Goal: Participate in discussion: Engage in conversation with other users on a specific topic

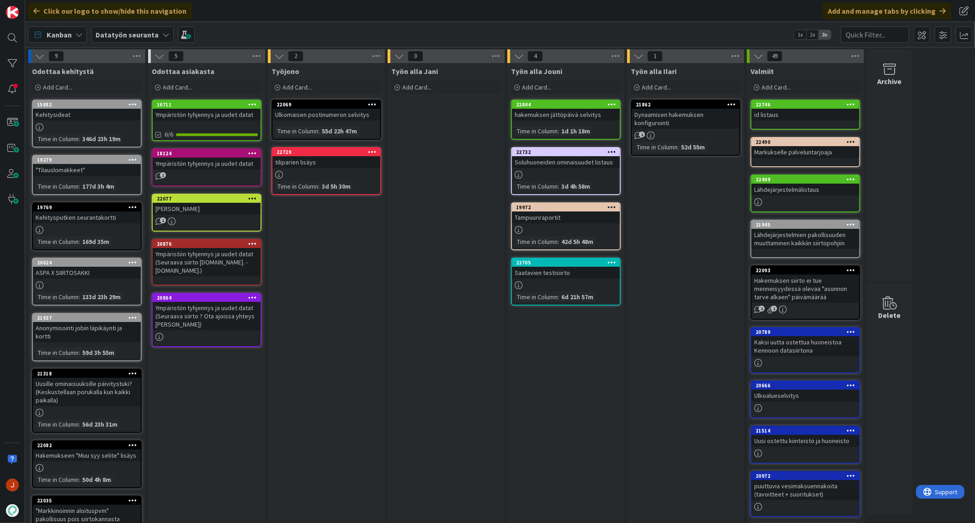
click at [482, 214] on div "Työn alla Jani Add Card..." at bounding box center [445, 343] width 117 height 560
click at [560, 106] on div "22844" at bounding box center [568, 104] width 104 height 6
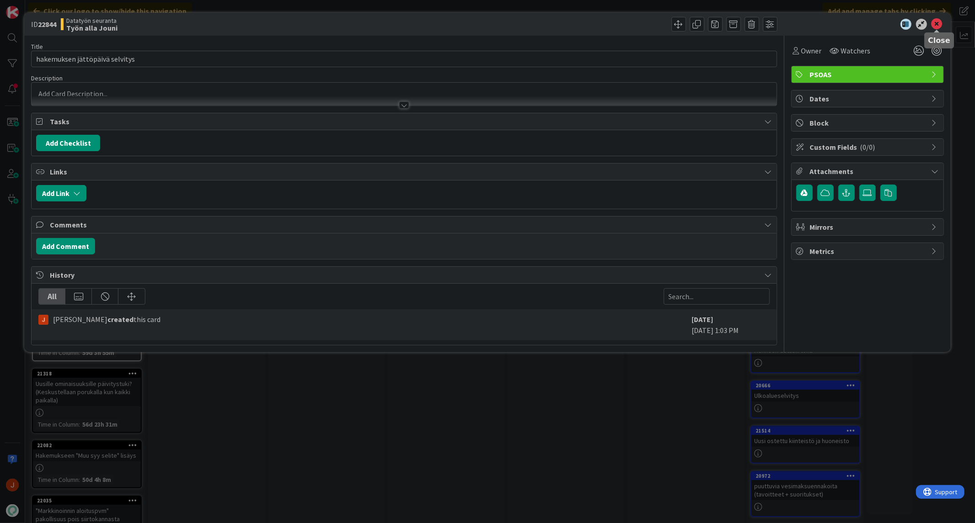
click at [938, 21] on icon at bounding box center [936, 24] width 11 height 11
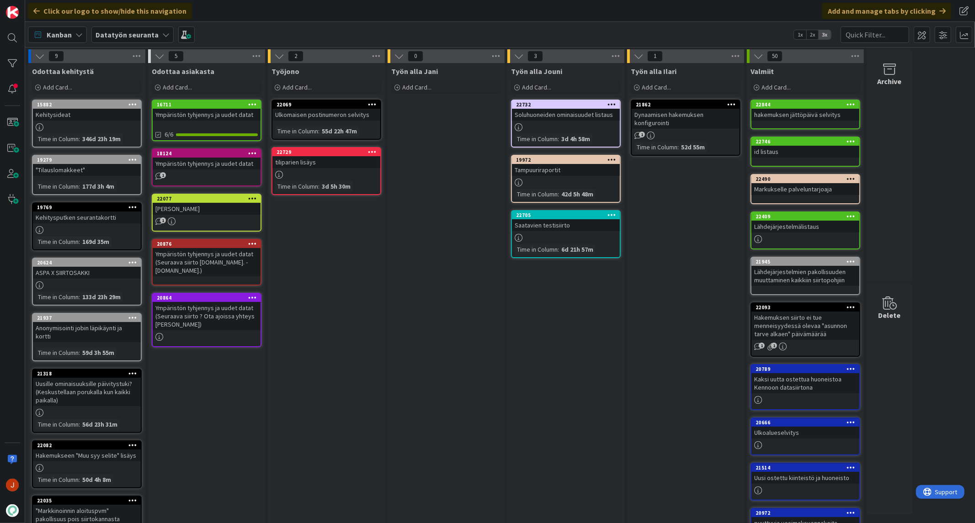
click at [477, 221] on div "Työn alla Jani Add Card..." at bounding box center [445, 343] width 117 height 560
click at [357, 306] on div "Työjono Add Card... 22069 Ulkomaisen postinumeron selvitys Time in [GEOGRAPHIC_…" at bounding box center [326, 343] width 117 height 560
click at [573, 85] on div "Add Card..." at bounding box center [566, 87] width 110 height 14
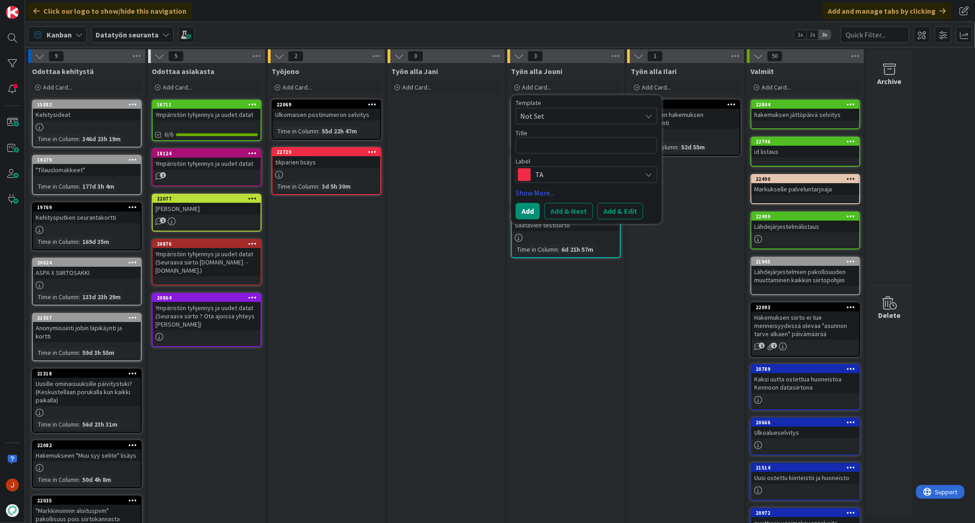
click at [412, 239] on div "Työn alla Jani Add Card..." at bounding box center [445, 343] width 117 height 560
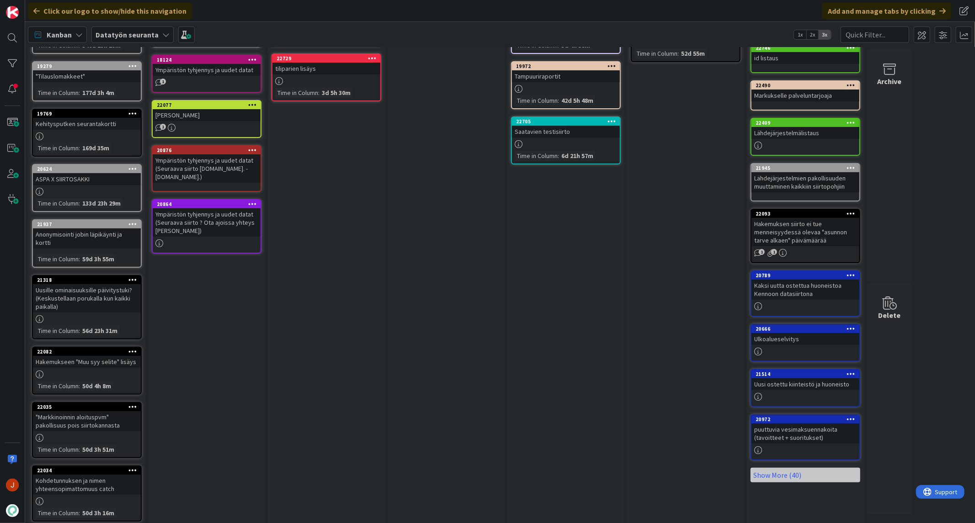
scroll to position [96, 0]
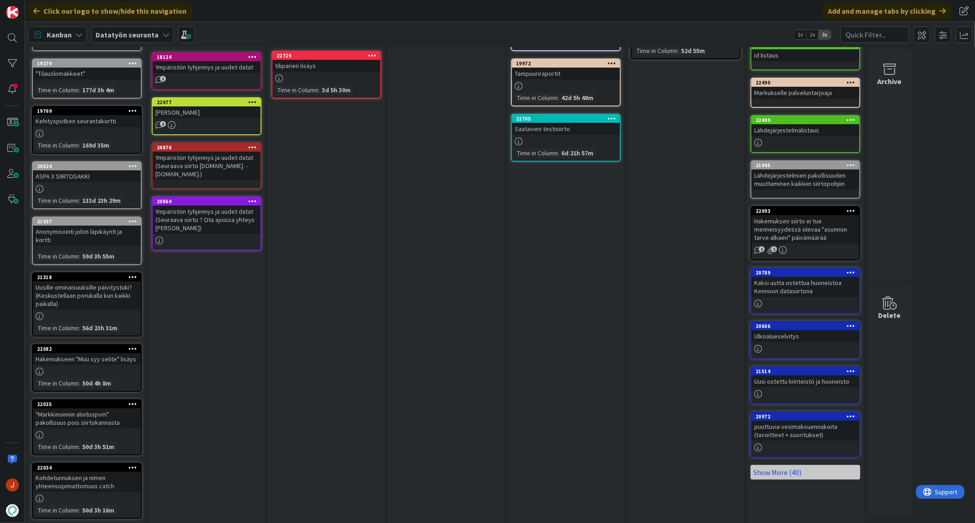
click at [830, 465] on link "Show More (40)" at bounding box center [805, 472] width 110 height 15
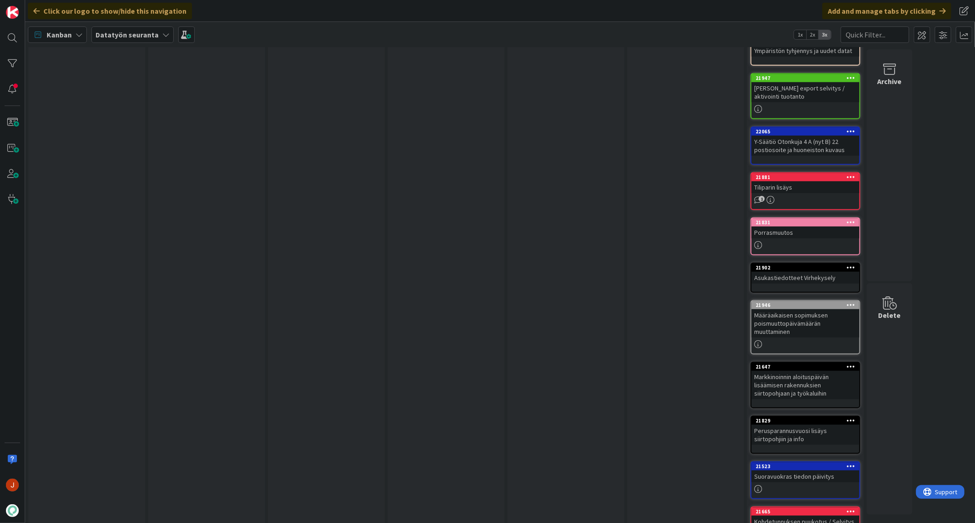
scroll to position [858, 0]
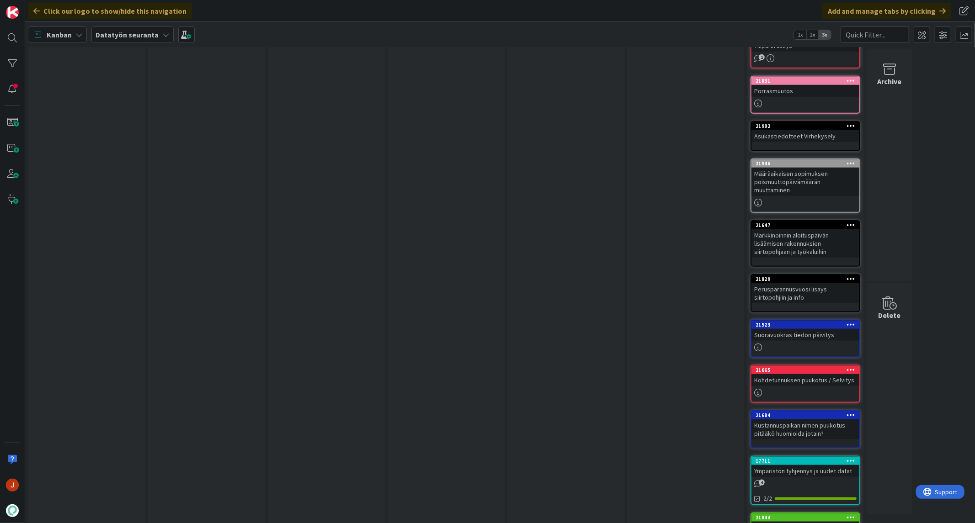
click at [810, 465] on div "Ympäristön tyhjennys ja uudet datat" at bounding box center [805, 471] width 108 height 12
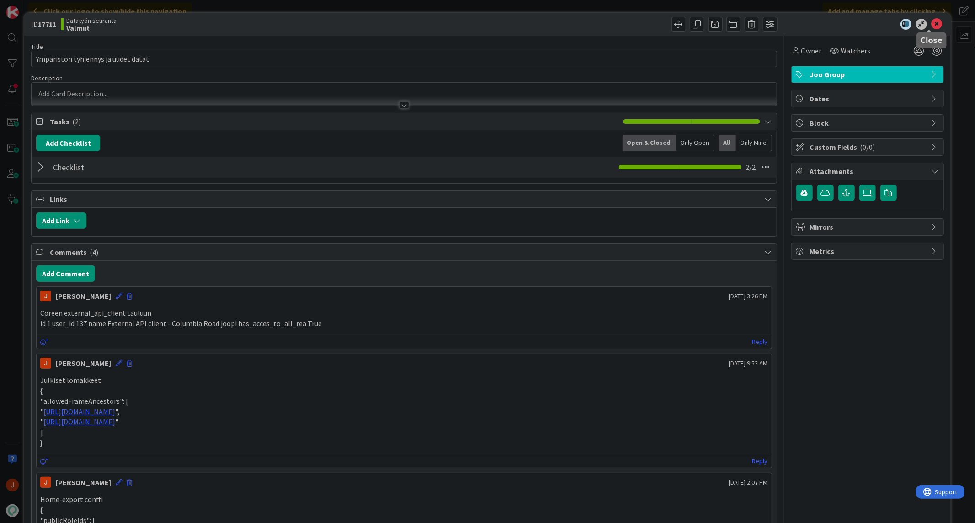
click at [931, 24] on icon at bounding box center [936, 24] width 11 height 11
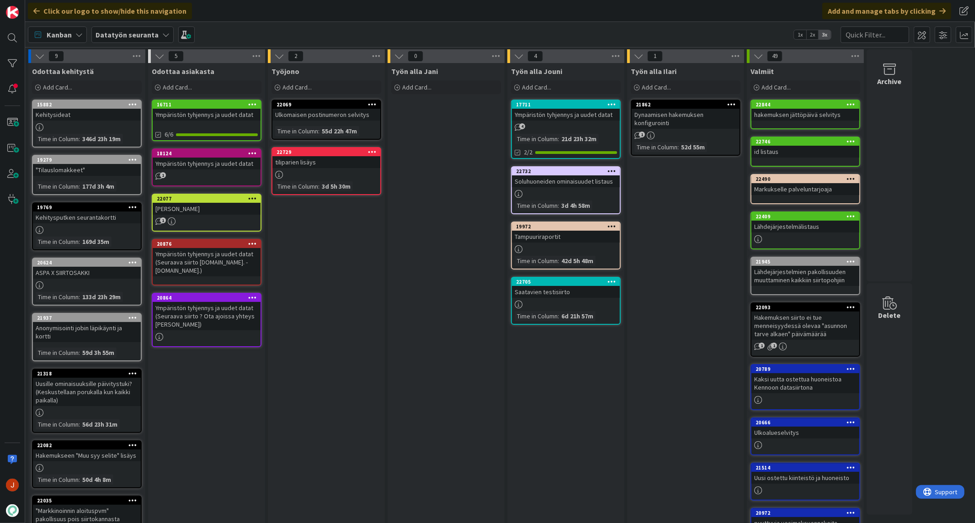
click at [565, 111] on div "Ympäristön tyhjennys ja uudet datat" at bounding box center [566, 115] width 108 height 12
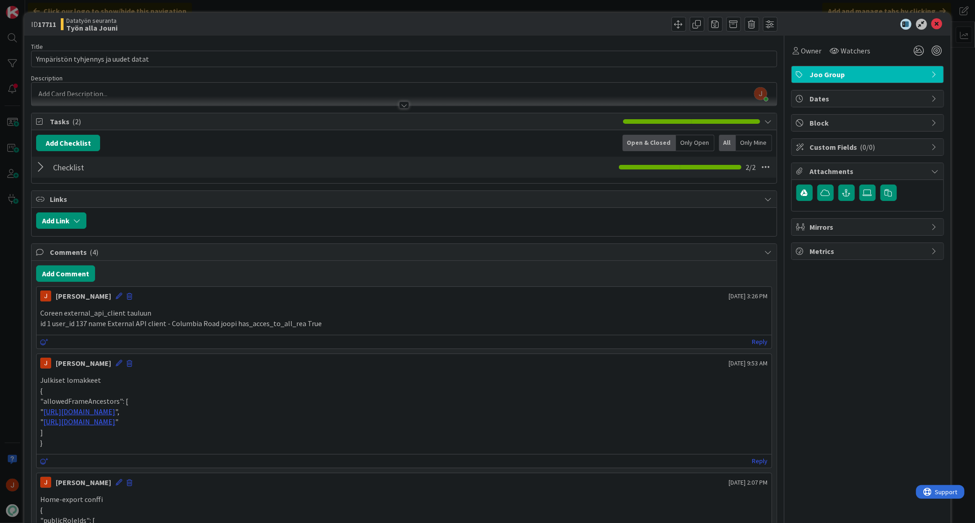
click at [43, 167] on div at bounding box center [42, 167] width 12 height 16
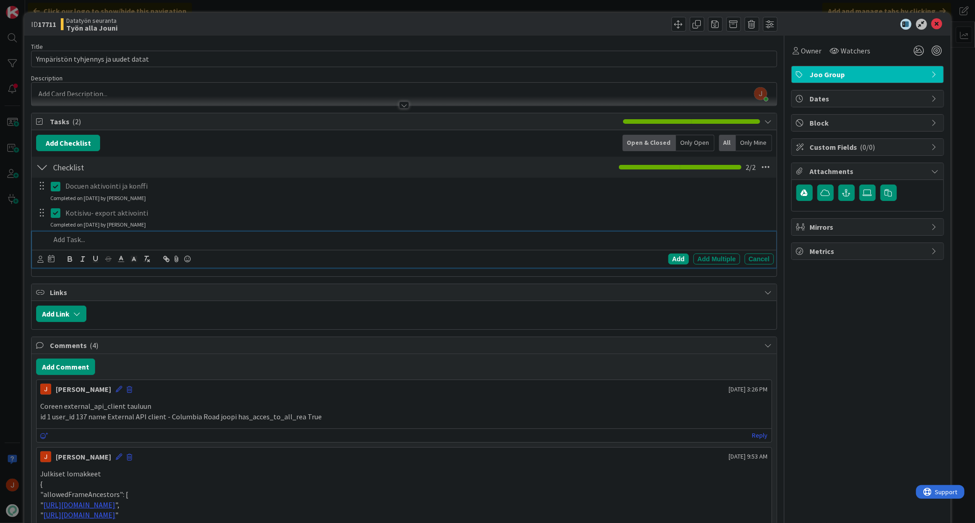
click at [62, 243] on p at bounding box center [409, 239] width 719 height 11
click at [87, 243] on p at bounding box center [409, 239] width 719 height 11
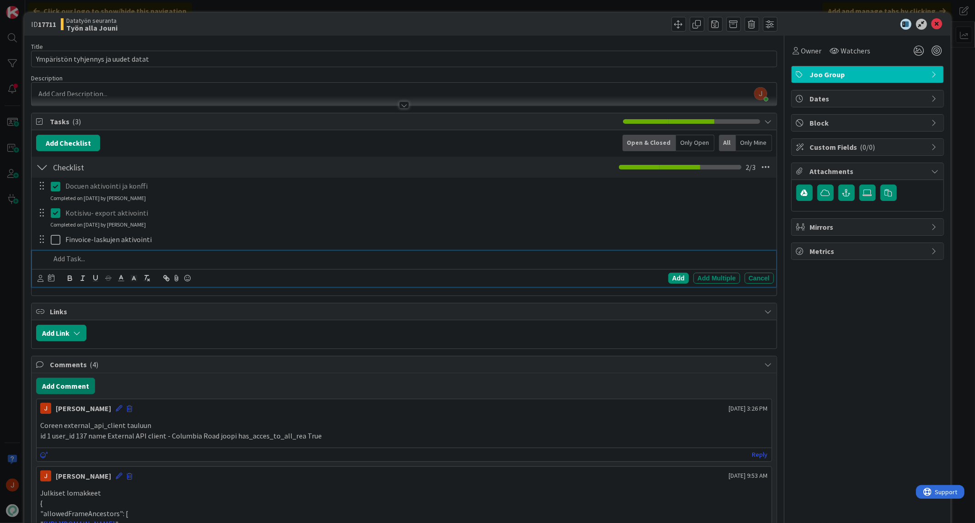
click at [81, 383] on button "Add Comment" at bounding box center [65, 386] width 59 height 16
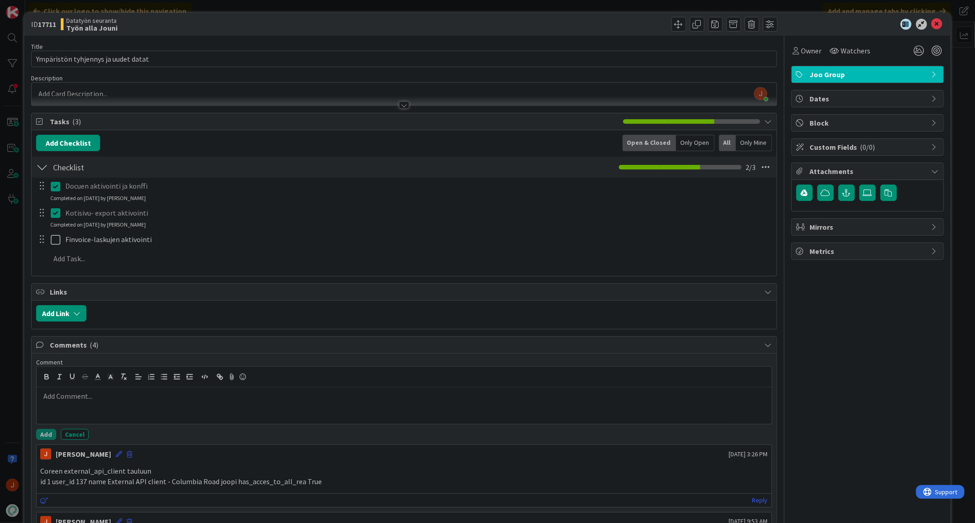
click at [99, 398] on p at bounding box center [403, 396] width 727 height 11
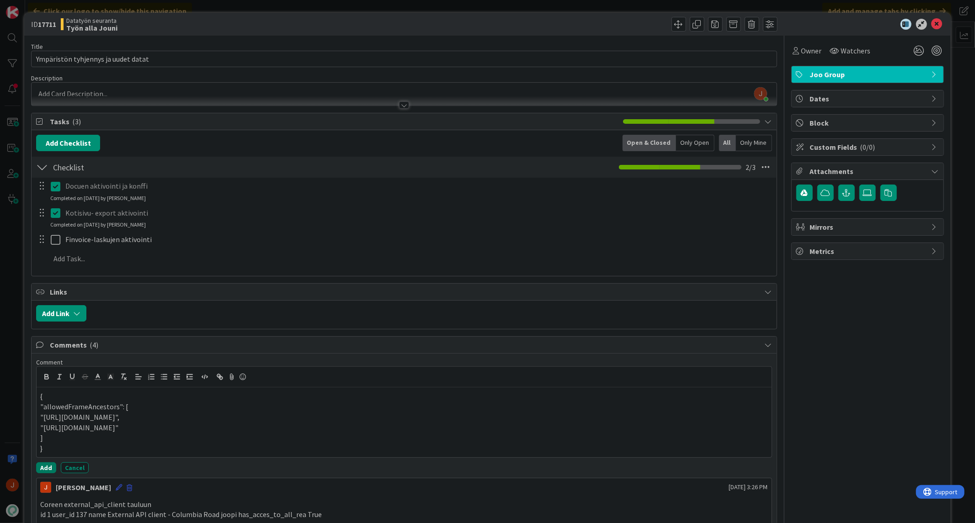
click at [40, 465] on button "Add" at bounding box center [46, 467] width 20 height 11
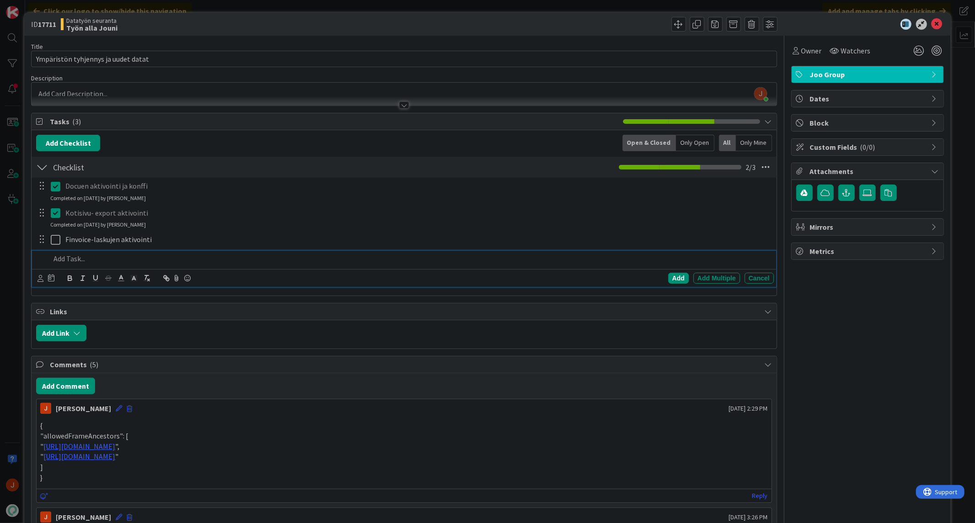
click at [69, 261] on p at bounding box center [409, 259] width 719 height 11
click at [72, 260] on p at bounding box center [409, 259] width 719 height 11
click at [100, 263] on p at bounding box center [409, 259] width 719 height 11
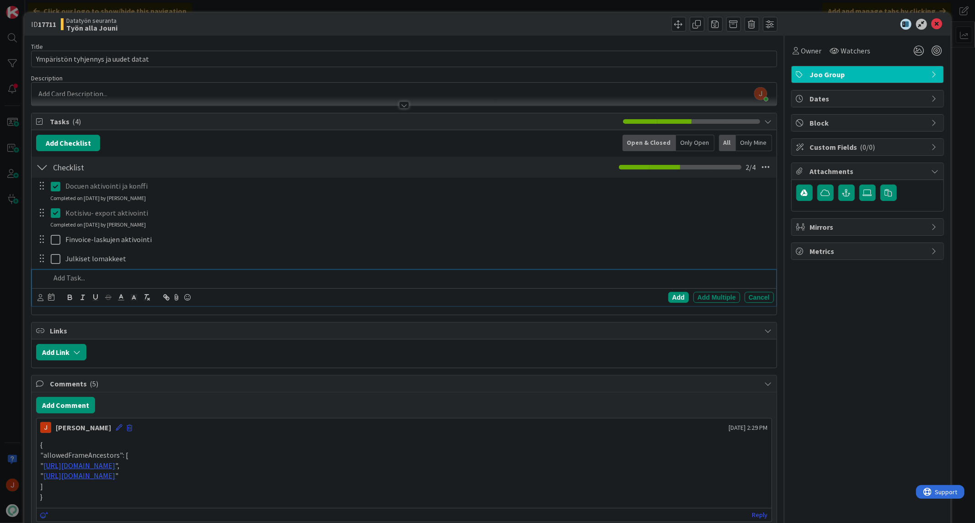
click at [480, 523] on html "Click our logo to show/hide this navigation Add and manage tabs by clicking Kan…" at bounding box center [487, 261] width 975 height 523
